Goal: Transaction & Acquisition: Register for event/course

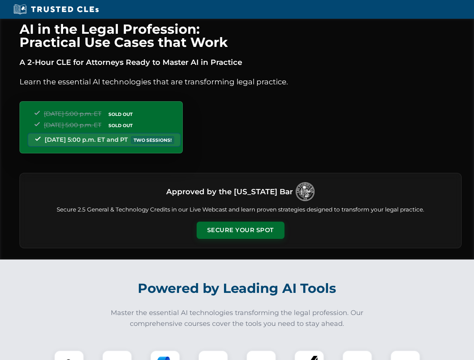
click at [240, 230] on button "Secure Your Spot" at bounding box center [240, 230] width 88 height 17
click at [69, 355] on img at bounding box center [69, 365] width 22 height 22
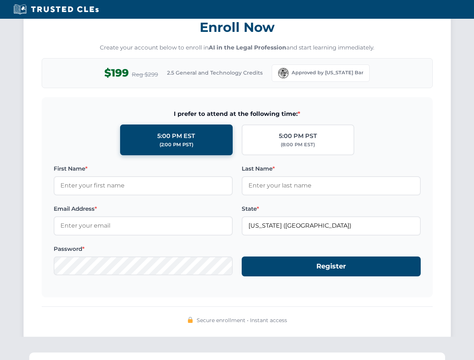
scroll to position [736, 0]
